Goal: Find specific page/section: Find specific page/section

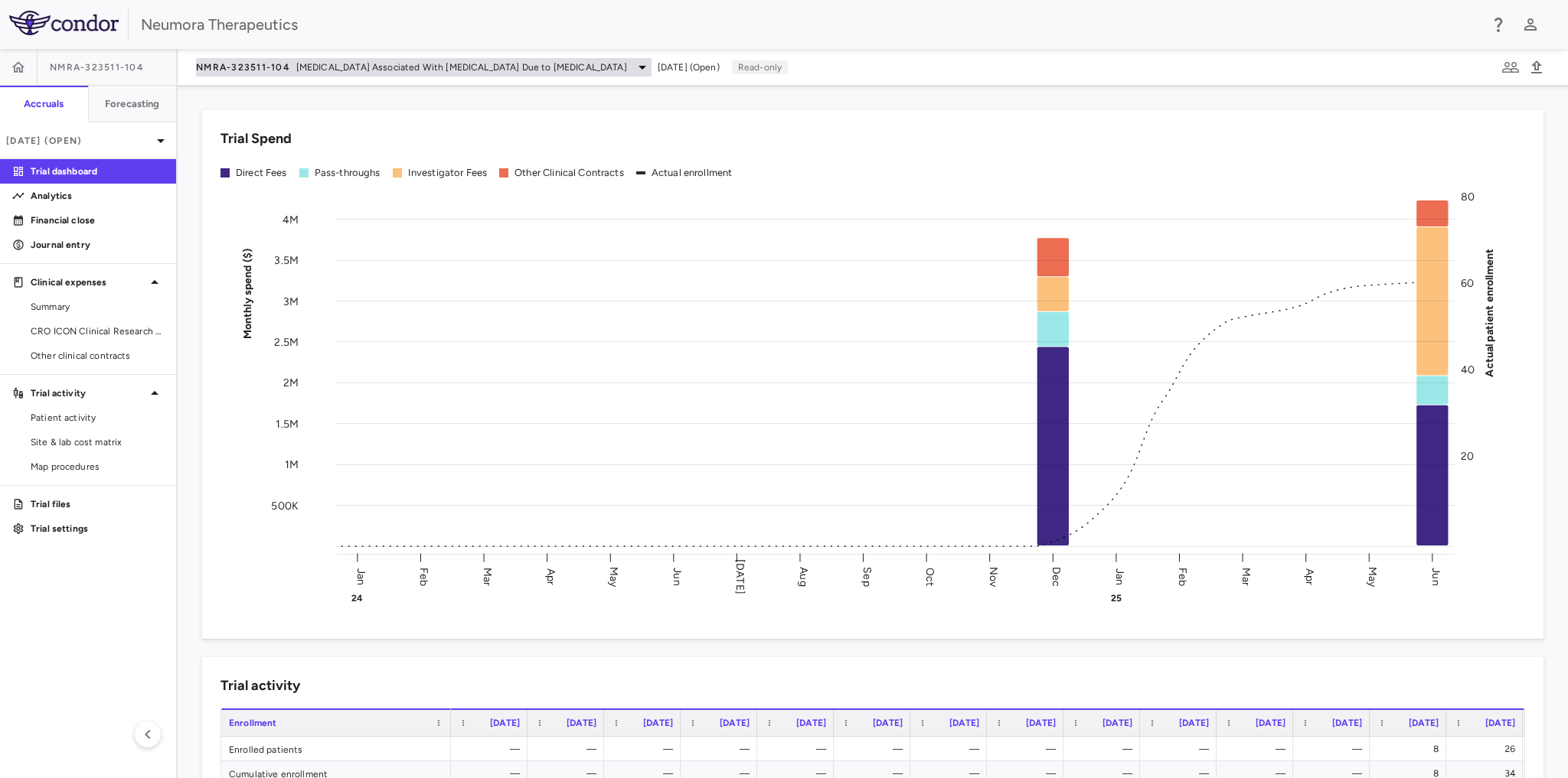
click at [633, 71] on icon at bounding box center [642, 67] width 18 height 18
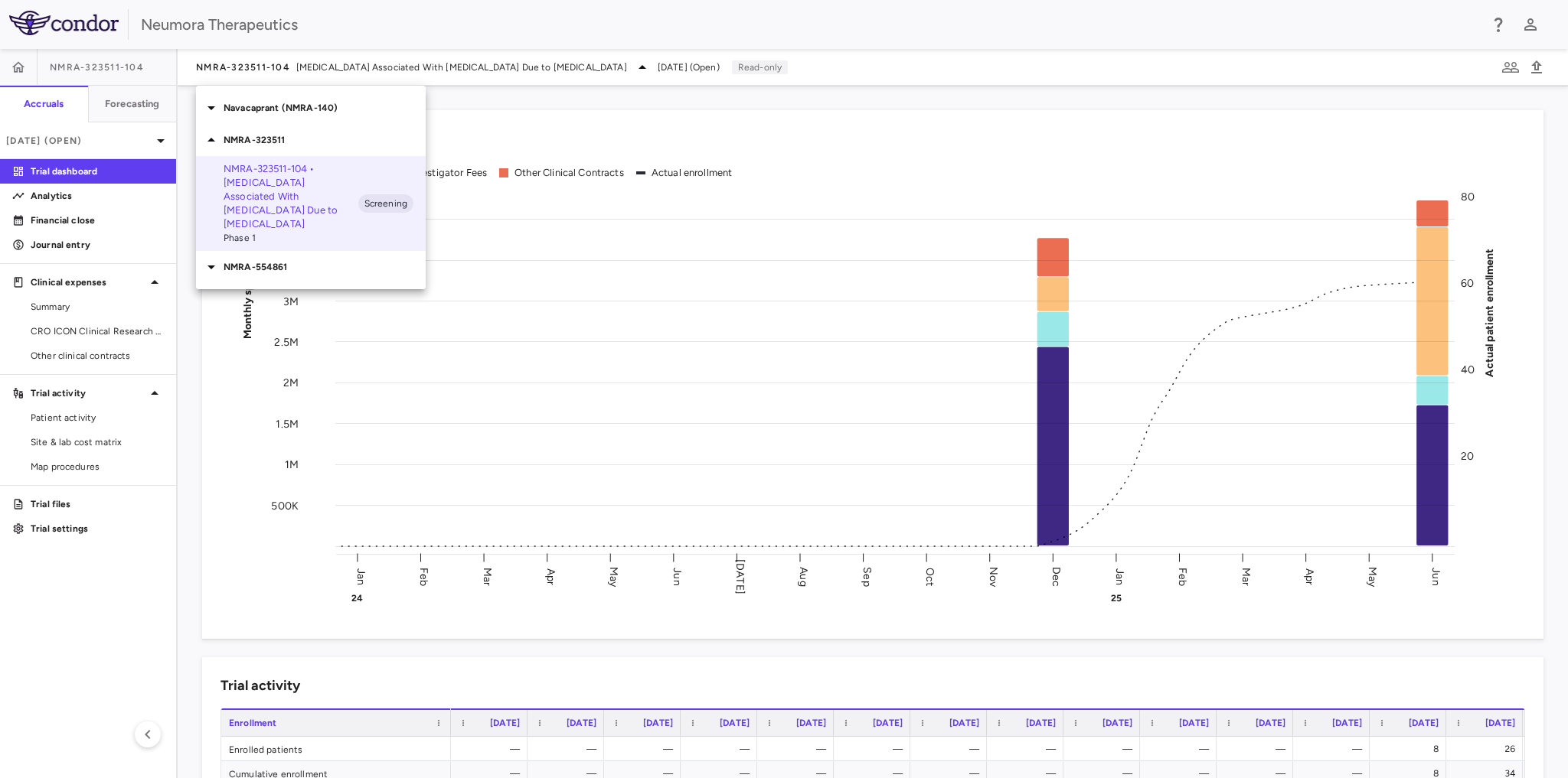
click at [290, 110] on p "Navacaprant (NMRA-140)" at bounding box center [324, 107] width 202 height 14
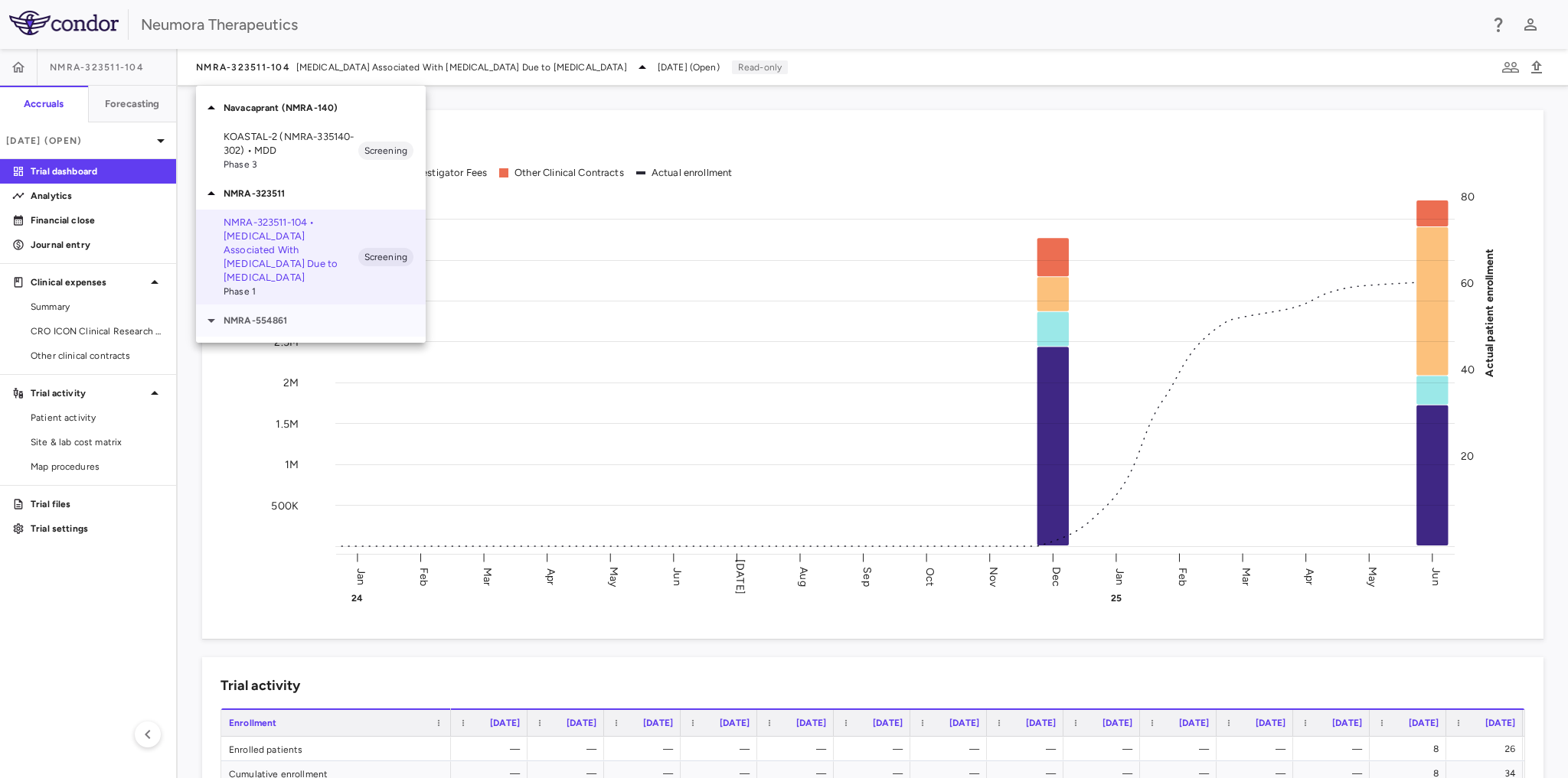
click at [276, 314] on p "NMRA-554861" at bounding box center [324, 321] width 202 height 14
